Goal: Information Seeking & Learning: Learn about a topic

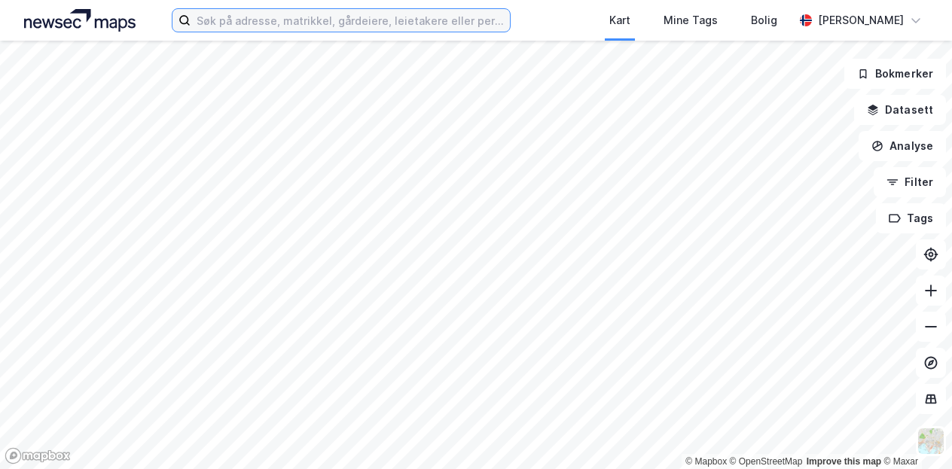
click at [470, 29] on input at bounding box center [350, 20] width 319 height 23
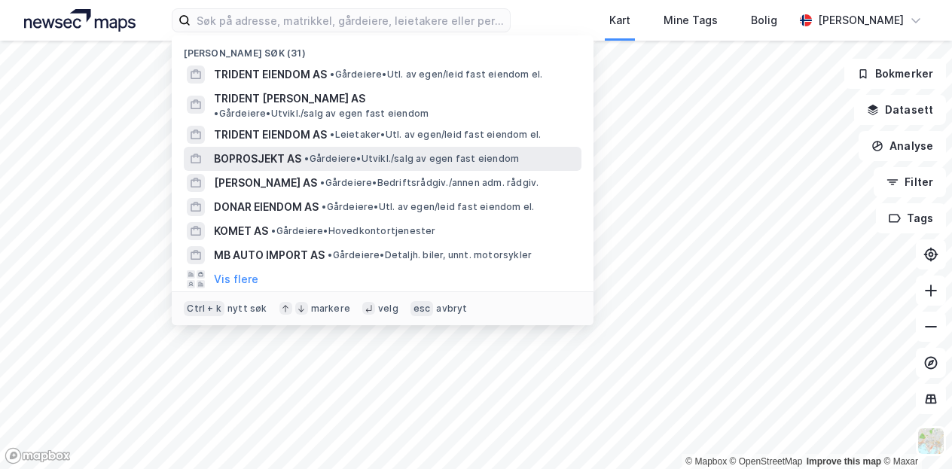
click at [258, 150] on span "BOPROSJEKT AS" at bounding box center [257, 159] width 87 height 18
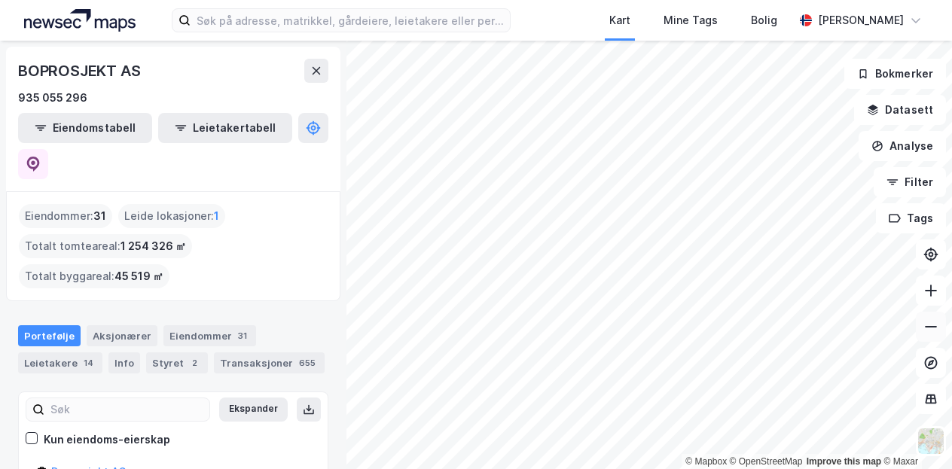
click at [927, 329] on icon at bounding box center [931, 326] width 15 height 15
click at [931, 335] on button at bounding box center [931, 327] width 30 height 30
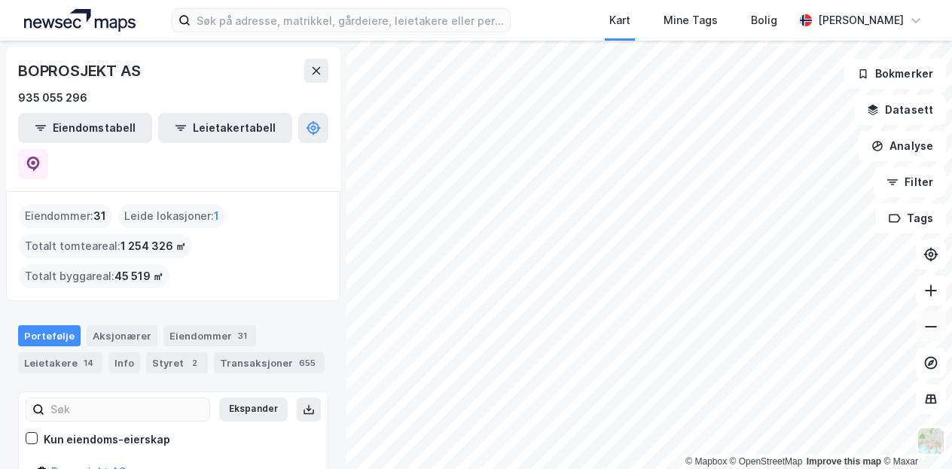
click at [931, 335] on button at bounding box center [931, 327] width 30 height 30
click at [933, 302] on button at bounding box center [931, 291] width 30 height 30
